Goal: Navigation & Orientation: Find specific page/section

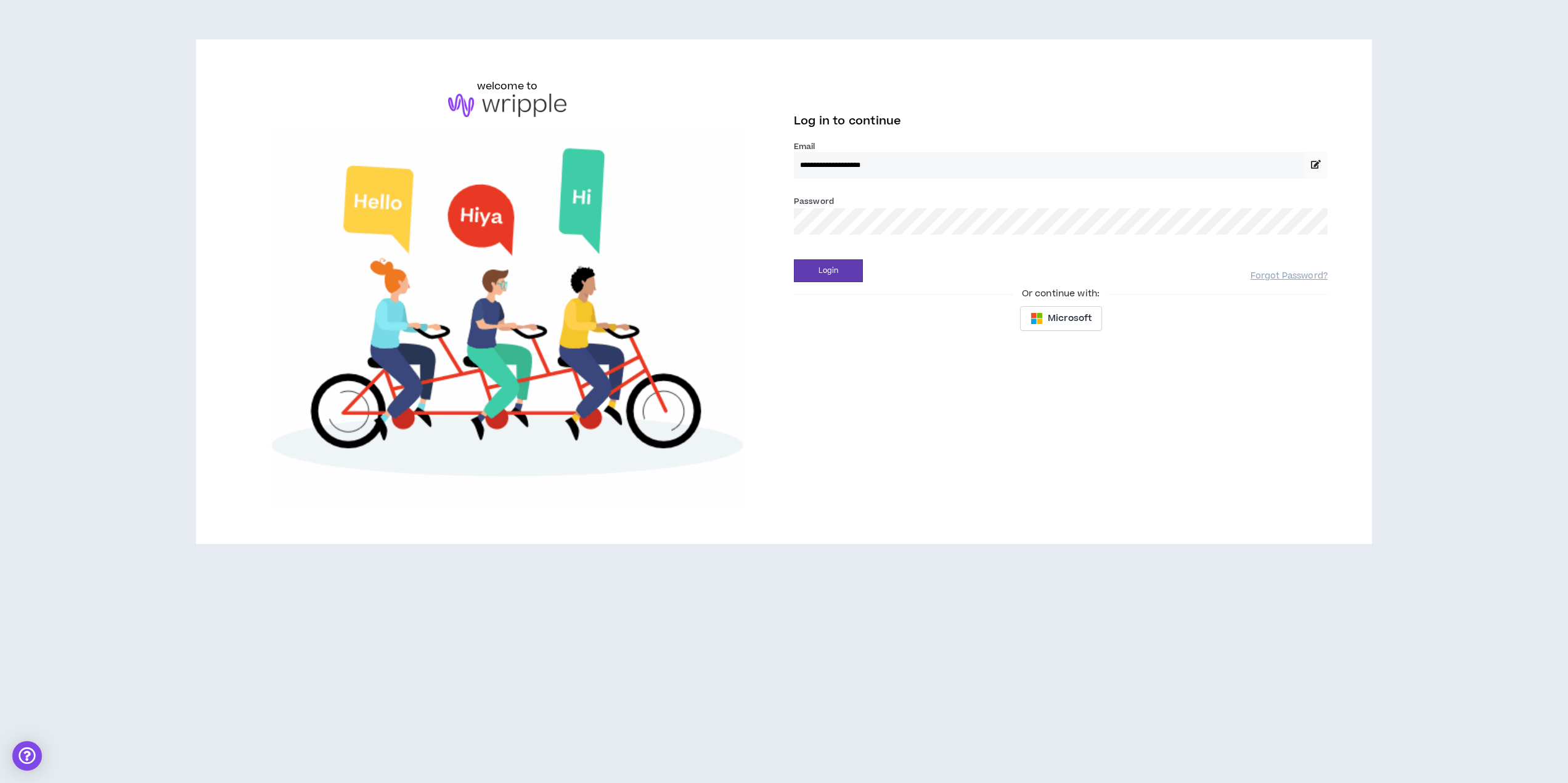
click at [865, 279] on div "Login" at bounding box center [1022, 271] width 457 height 23
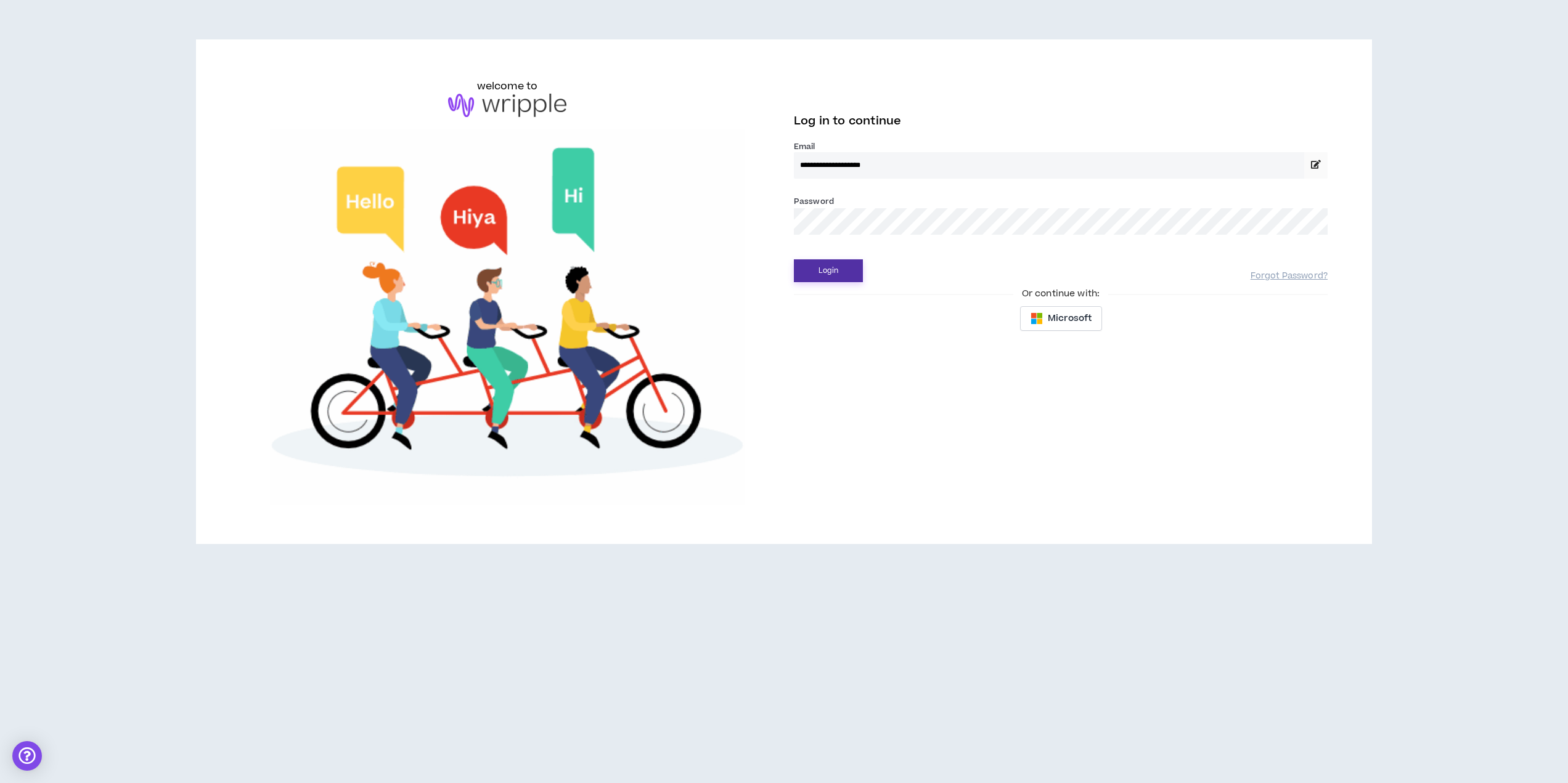
click at [854, 278] on button "Login" at bounding box center [828, 271] width 69 height 23
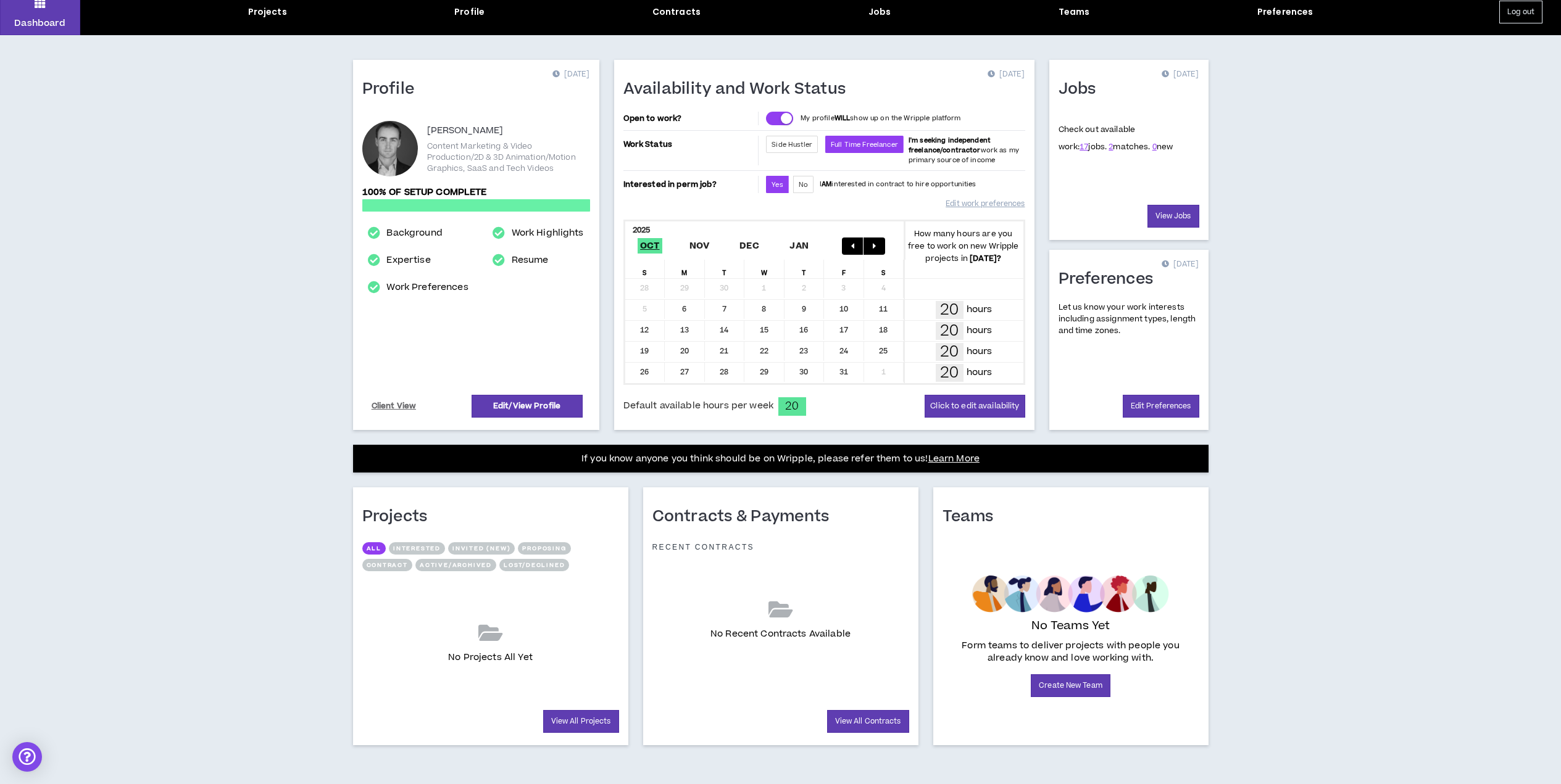
scroll to position [49, 0]
drag, startPoint x: 1307, startPoint y: 220, endPoint x: 1293, endPoint y: 234, distance: 19.8
click at [1108, 144] on link "2" at bounding box center [1110, 146] width 5 height 11
